Goal: Check status: Check status

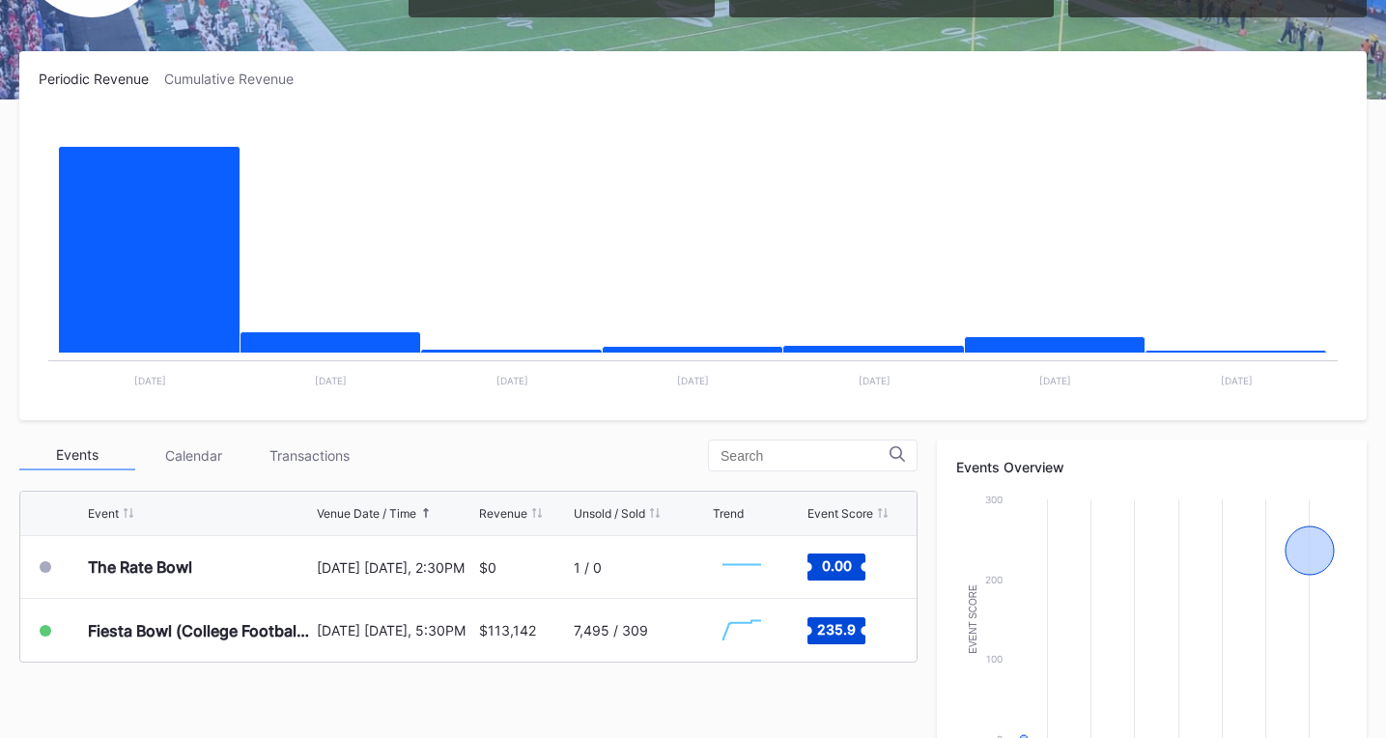
scroll to position [579, 0]
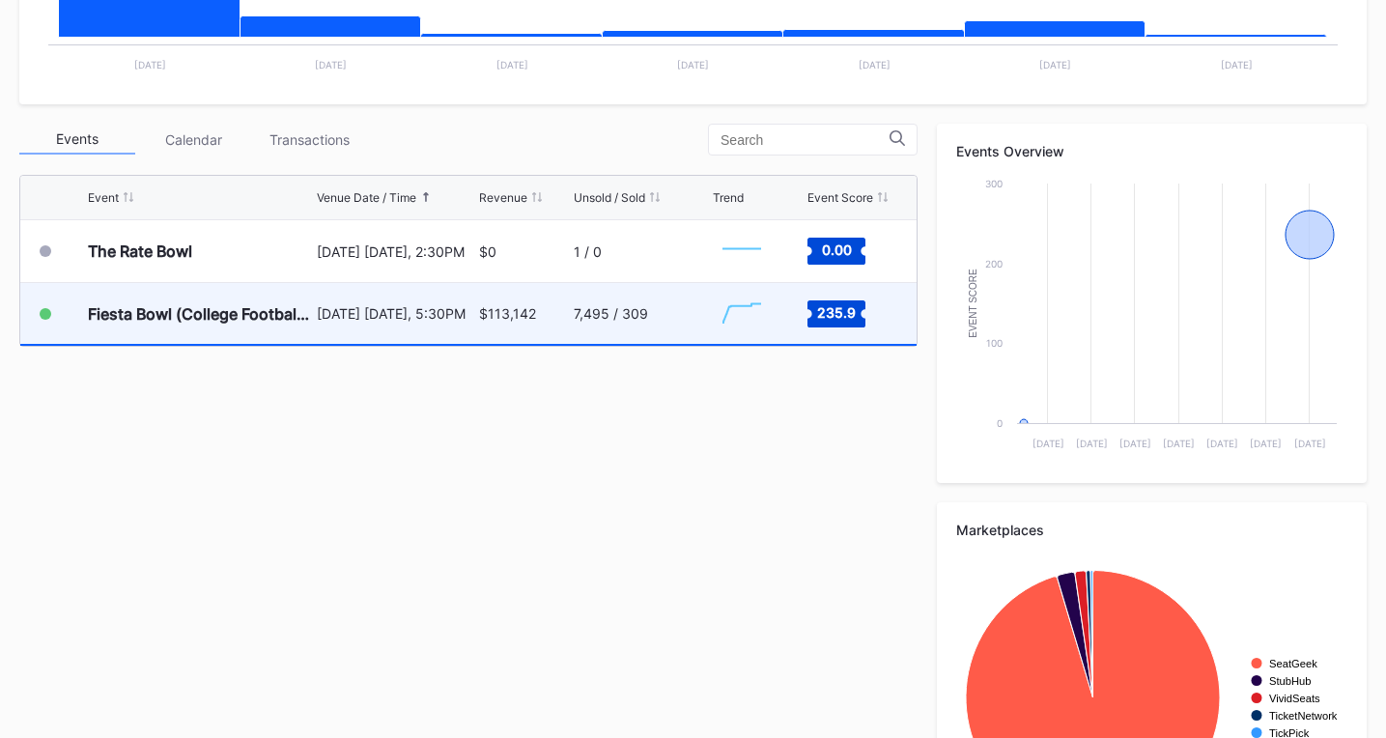
click at [494, 317] on div "$113,142" at bounding box center [507, 313] width 57 height 16
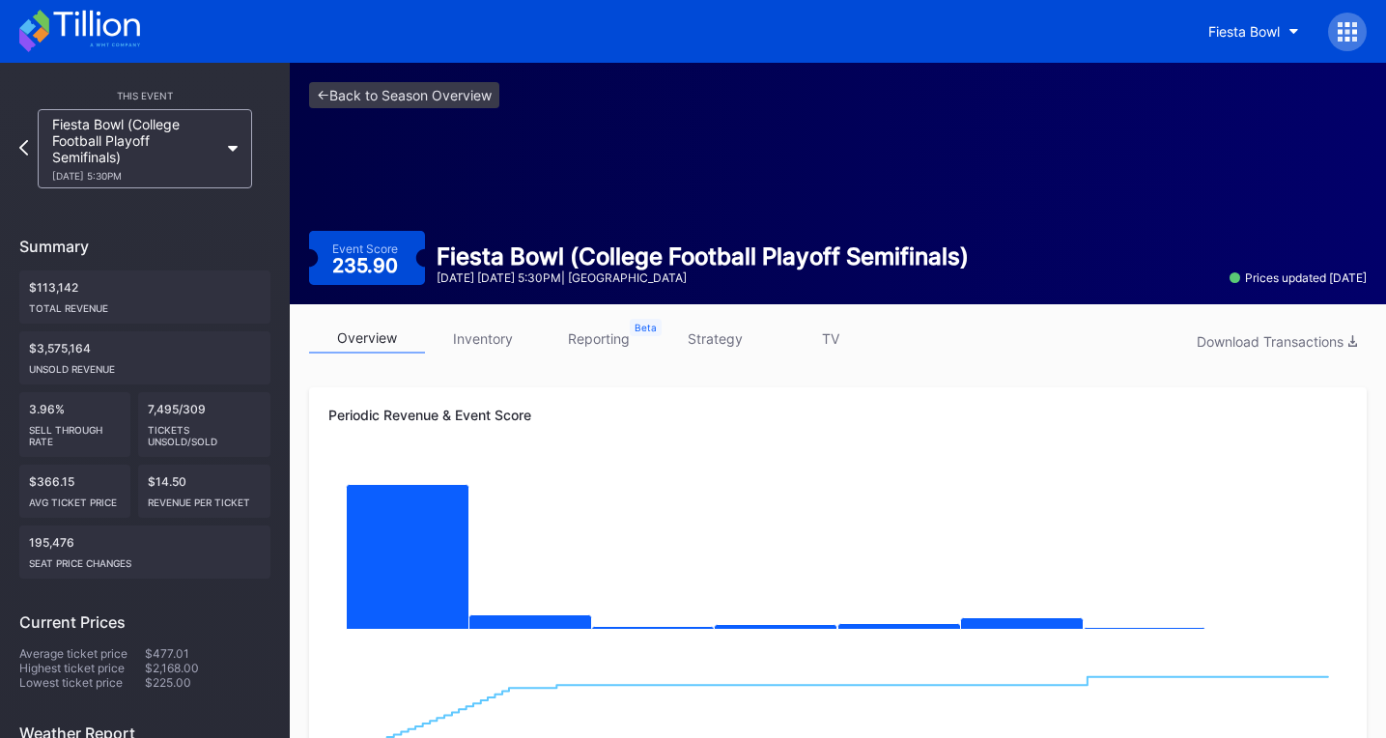
click at [101, 23] on icon at bounding box center [79, 31] width 121 height 42
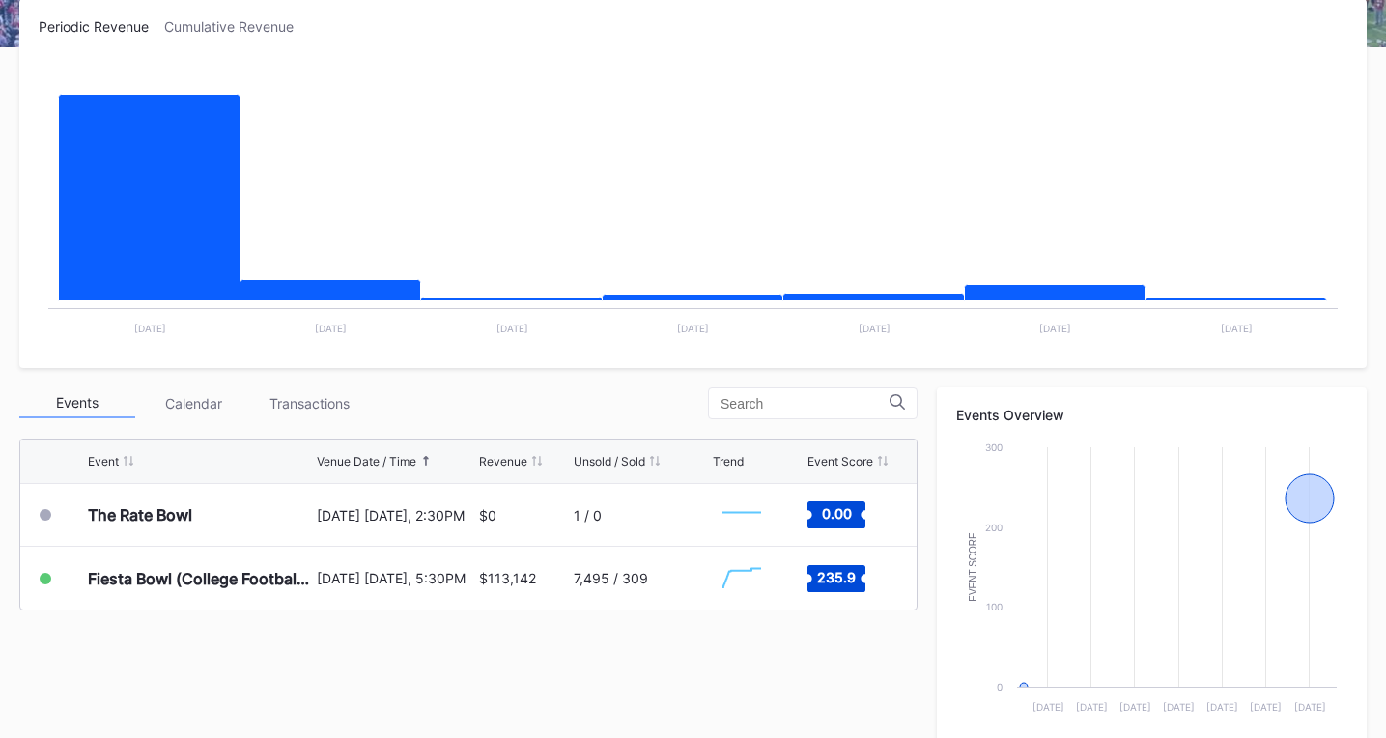
scroll to position [676, 0]
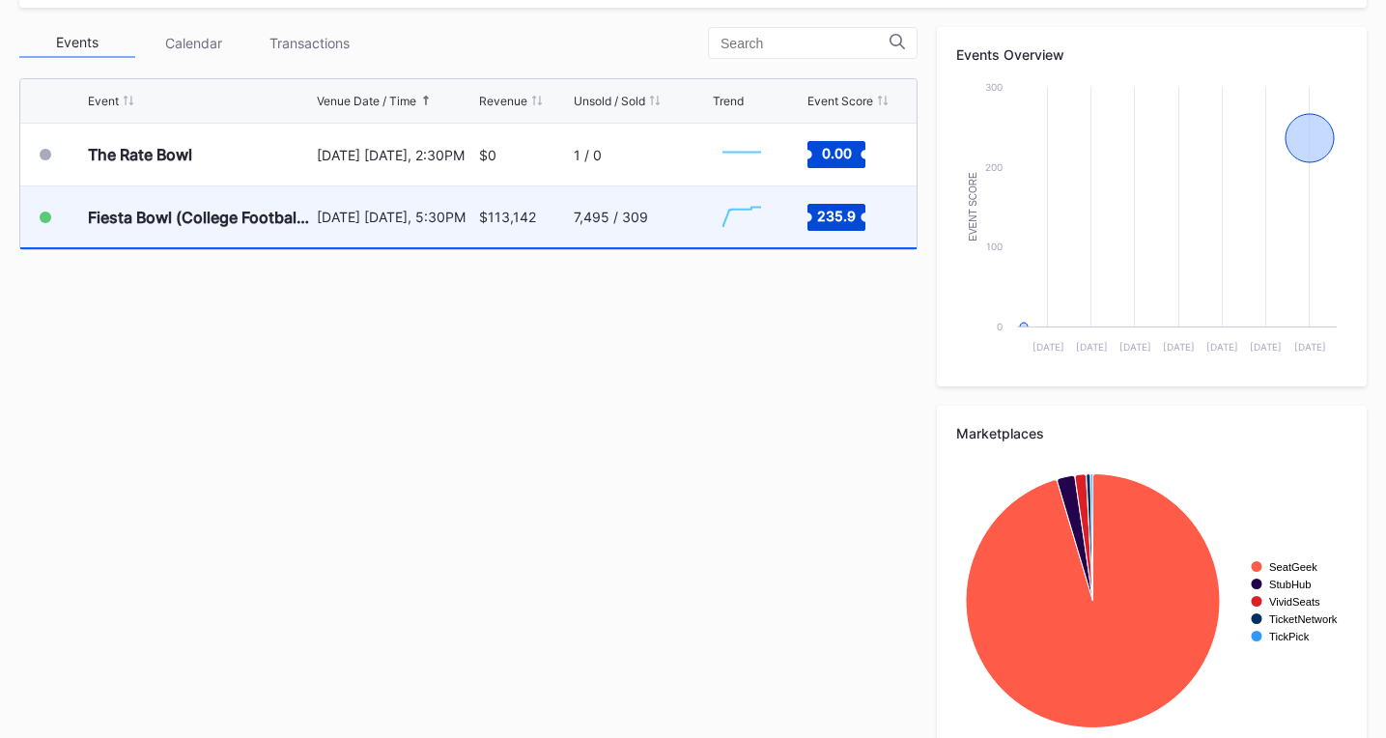
click at [309, 244] on div "Fiesta Bowl (College Football Playoff Semifinals)" at bounding box center [200, 216] width 224 height 61
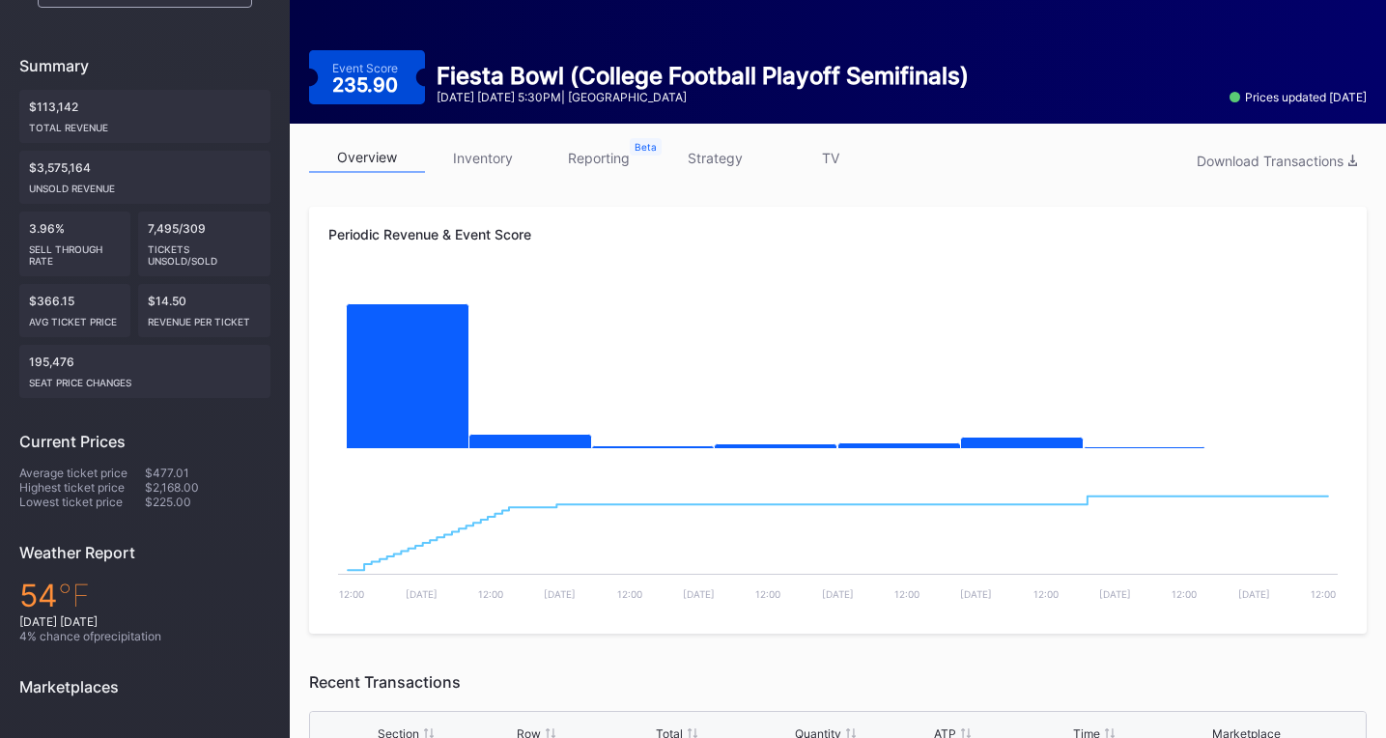
scroll to position [193, 0]
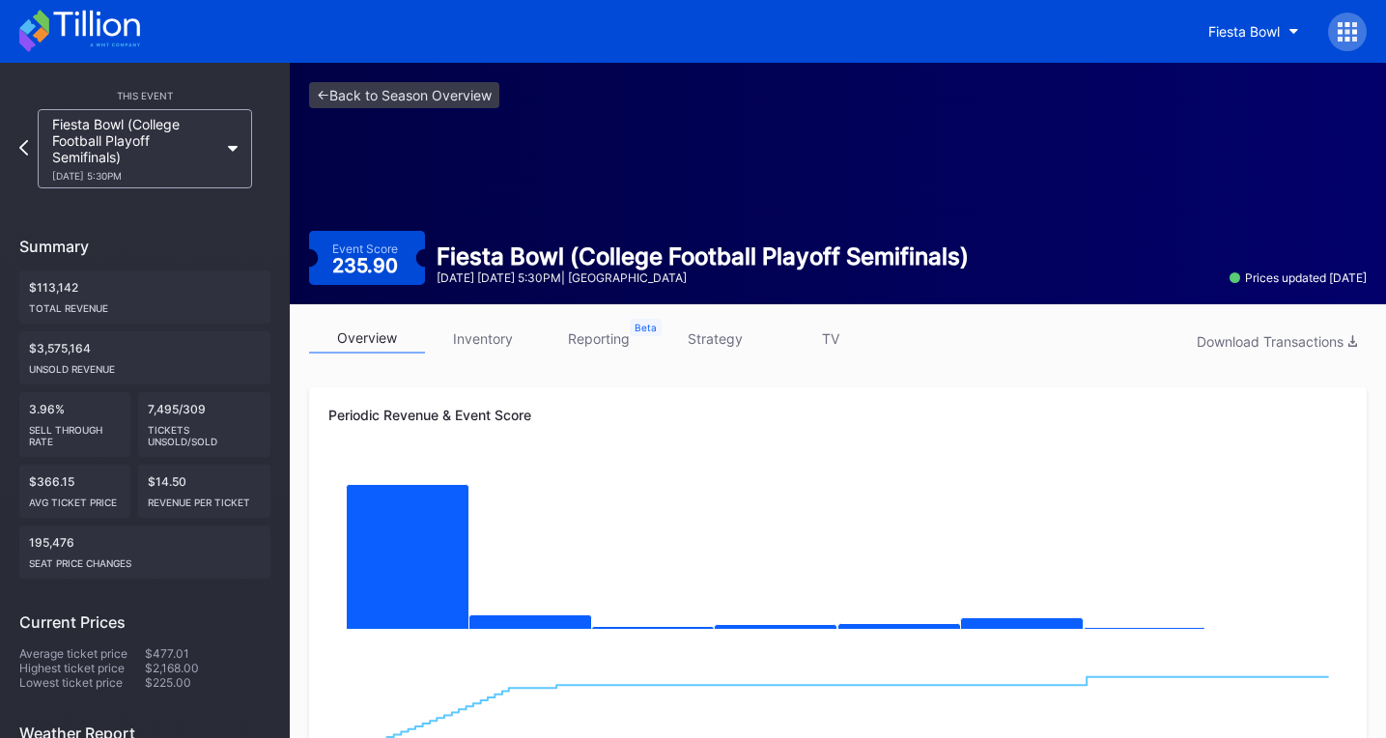
click at [48, 35] on icon at bounding box center [41, 35] width 16 height 16
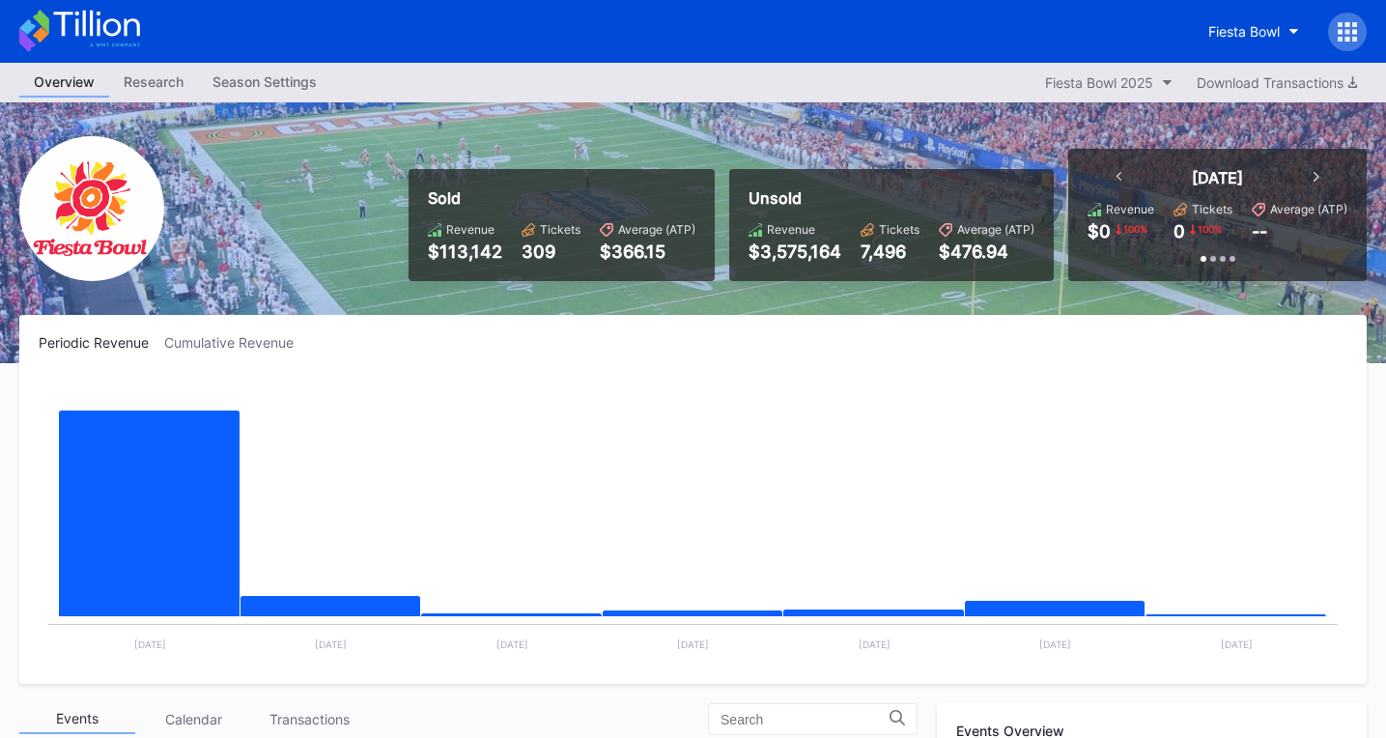
click at [641, 412] on rect "Chart title" at bounding box center [693, 520] width 1308 height 290
click at [1171, 82] on button "Fiesta Bowl 2025" at bounding box center [1108, 83] width 147 height 26
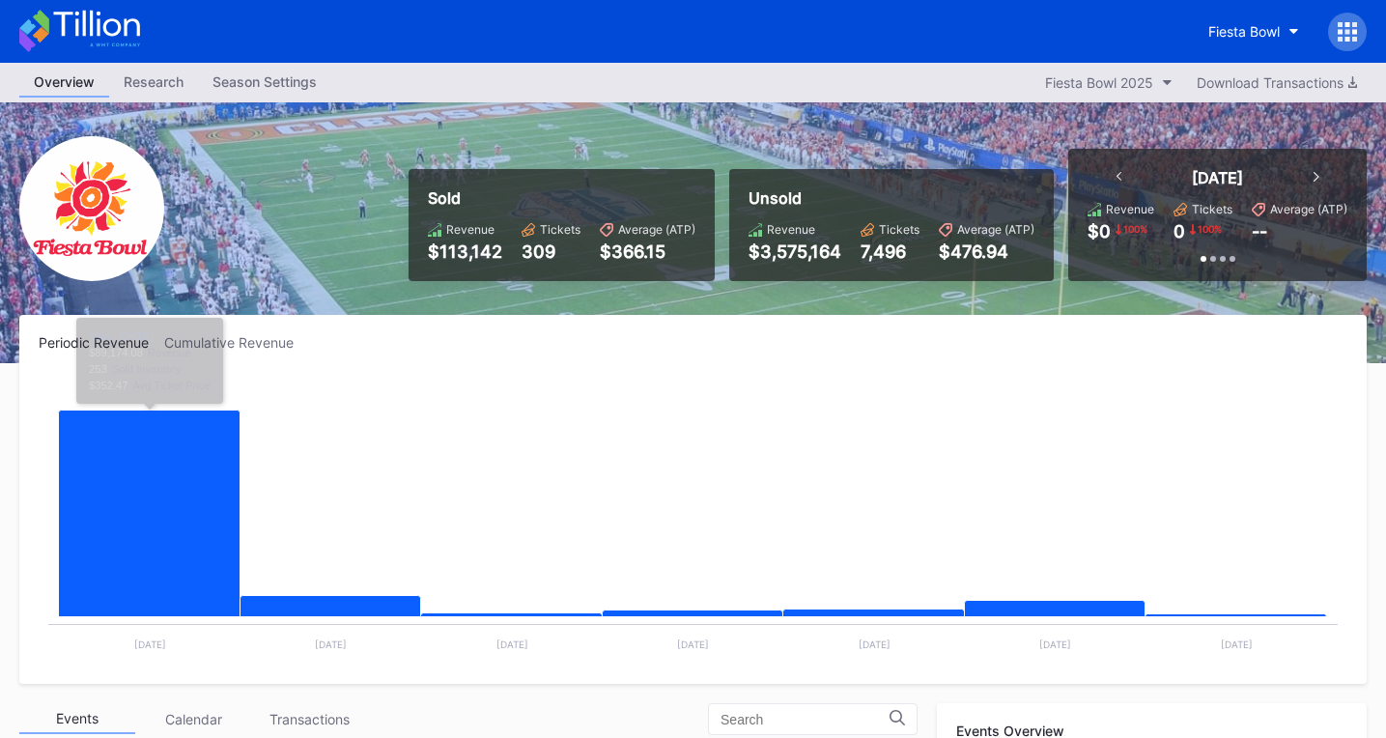
click at [113, 28] on icon at bounding box center [79, 31] width 121 height 42
